Goal: Navigation & Orientation: Find specific page/section

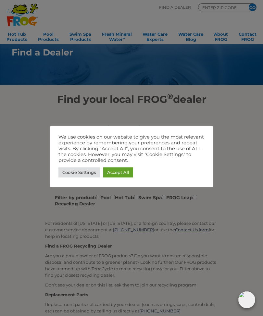
click at [122, 172] on link "Accept All" at bounding box center [118, 173] width 30 height 10
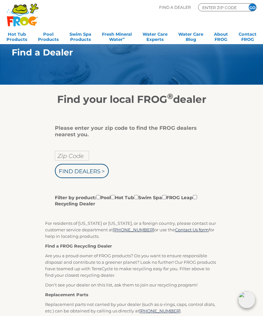
click at [74, 159] on input "Zip Code" at bounding box center [72, 156] width 34 height 10
type input "43440"
click at [90, 171] on input "Find Dealers >" at bounding box center [82, 171] width 54 height 14
click at [115, 197] on input "Filter by product: Pool Hot Tub Swim Spa FROG Leap Recycling Dealer" at bounding box center [113, 197] width 4 height 4
checkbox input "true"
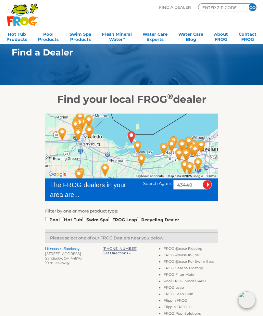
click at [64, 220] on input "checkbox" at bounding box center [62, 219] width 4 height 4
checkbox input "true"
